Goal: Task Accomplishment & Management: Manage account settings

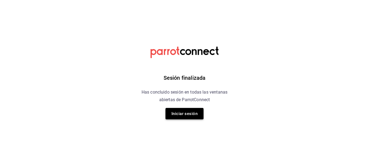
click at [194, 113] on button "Iniciar sesión" at bounding box center [185, 113] width 38 height 11
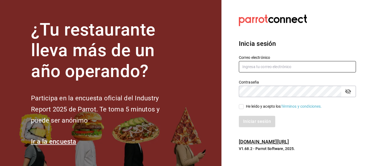
type input "[EMAIL_ADDRESS][DOMAIN_NAME]"
click at [243, 108] on input "He leído y acepto los Términos y condiciones." at bounding box center [241, 106] width 5 height 5
checkbox input "true"
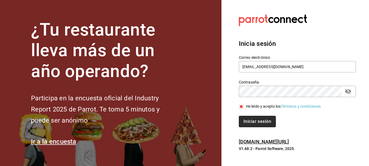
click at [257, 122] on button "Iniciar sesión" at bounding box center [257, 121] width 37 height 11
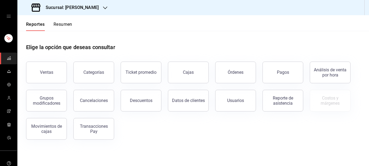
click at [103, 7] on icon "button" at bounding box center [105, 8] width 4 height 4
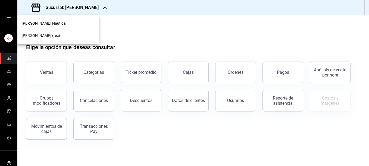
click at [98, 7] on div at bounding box center [184, 83] width 369 height 166
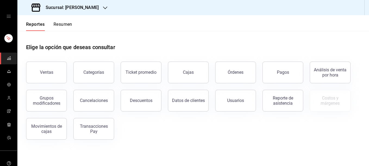
click at [103, 9] on icon "button" at bounding box center [105, 8] width 4 height 4
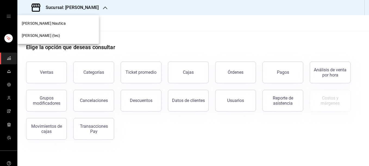
click at [42, 34] on span "Rosa Nautica (tec)" at bounding box center [41, 36] width 39 height 6
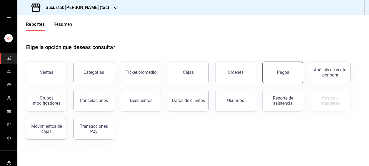
click at [269, 71] on button "Pagos" at bounding box center [283, 73] width 41 height 22
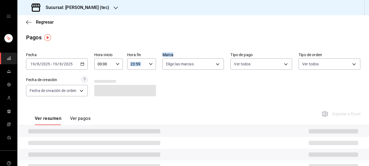
drag, startPoint x: 188, startPoint y: 71, endPoint x: 122, endPoint y: 66, distance: 65.4
click at [122, 66] on div "Fecha 2025-08-19 19 / 8 / 2025 - 2025-08-19 19 / 8 / 2025 Hora inicio 00:00 Hor…" at bounding box center [193, 76] width 334 height 53
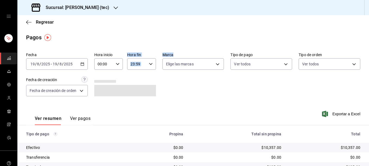
click at [223, 89] on div "Fecha 2025-08-19 19 / 8 / 2025 - 2025-08-19 19 / 8 / 2025 Hora inicio 00:00 Hor…" at bounding box center [193, 76] width 334 height 53
click at [214, 66] on body "Sucursal: Rosa Nautica (tec) Regresar Pagos Fecha 2025-08-19 19 / 8 / 2025 - 20…" at bounding box center [184, 83] width 369 height 166
click at [167, 103] on input "checkbox" at bounding box center [166, 103] width 5 height 5
checkbox input "true"
type input "c6f2de5c-732c-42eb-a6cb-d0ccc1d7036d"
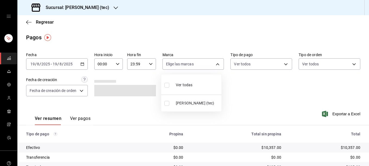
checkbox input "true"
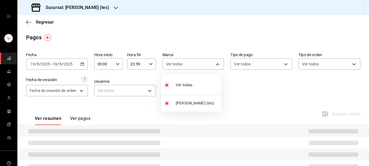
click at [366, 50] on div at bounding box center [184, 83] width 369 height 166
click at [278, 98] on div "Fecha 2025-08-19 19 / 8 / 2025 - 2025-08-19 19 / 8 / 2025 Hora inicio 00:00 Hor…" at bounding box center [193, 76] width 334 height 53
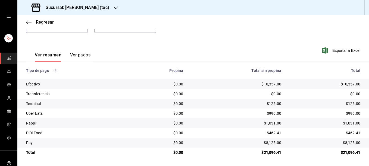
scroll to position [64, 0]
click at [27, 22] on icon "button" at bounding box center [28, 22] width 5 height 5
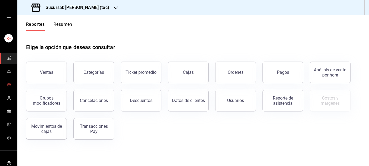
click at [4, 85] on link "mailbox folders" at bounding box center [8, 85] width 17 height 12
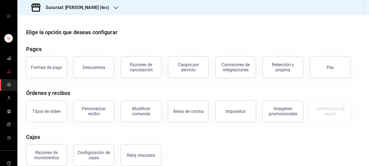
click at [8, 71] on icon "mailbox folders" at bounding box center [9, 71] width 4 height 4
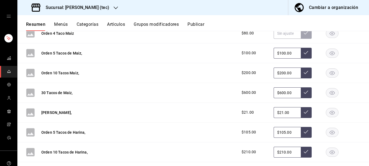
scroll to position [29, 0]
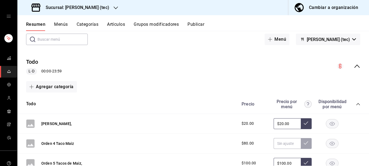
click at [354, 65] on icon "collapse-menu-row" at bounding box center [357, 66] width 7 height 7
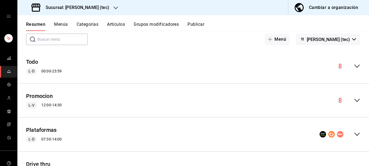
scroll to position [37, 0]
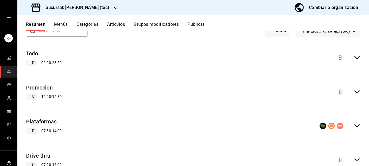
click at [354, 125] on icon "collapse-menu-row" at bounding box center [357, 126] width 7 height 7
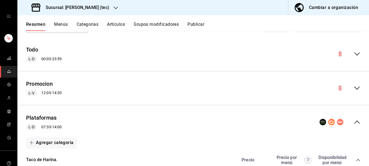
scroll to position [0, 0]
